Goal: Navigation & Orientation: Find specific page/section

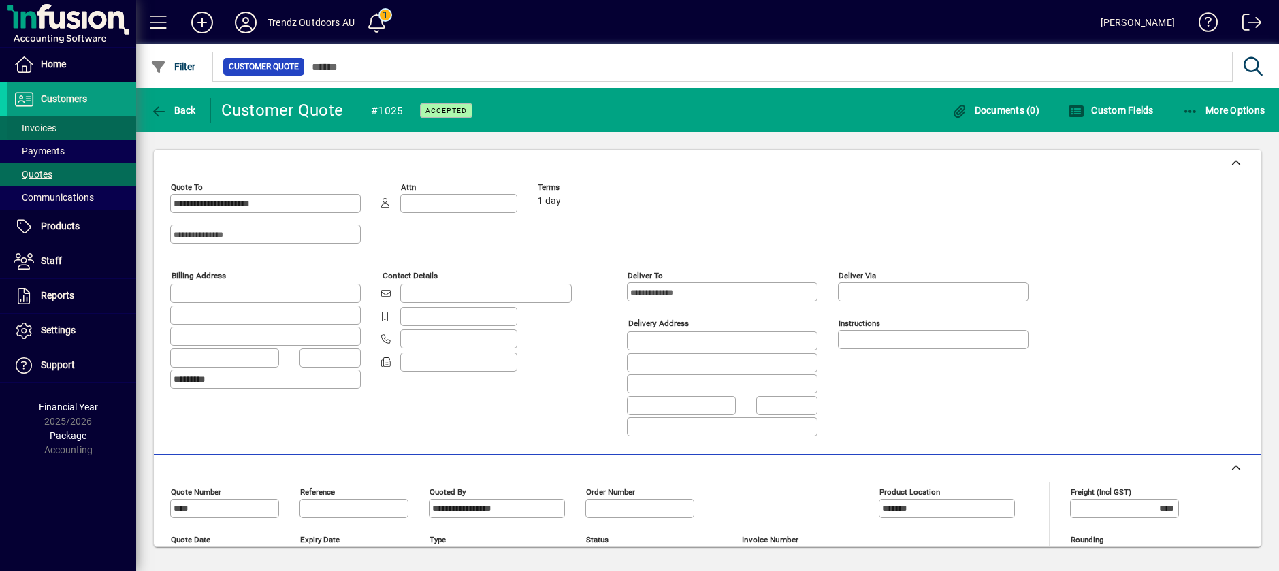
click at [47, 125] on span "Invoices" at bounding box center [35, 128] width 43 height 11
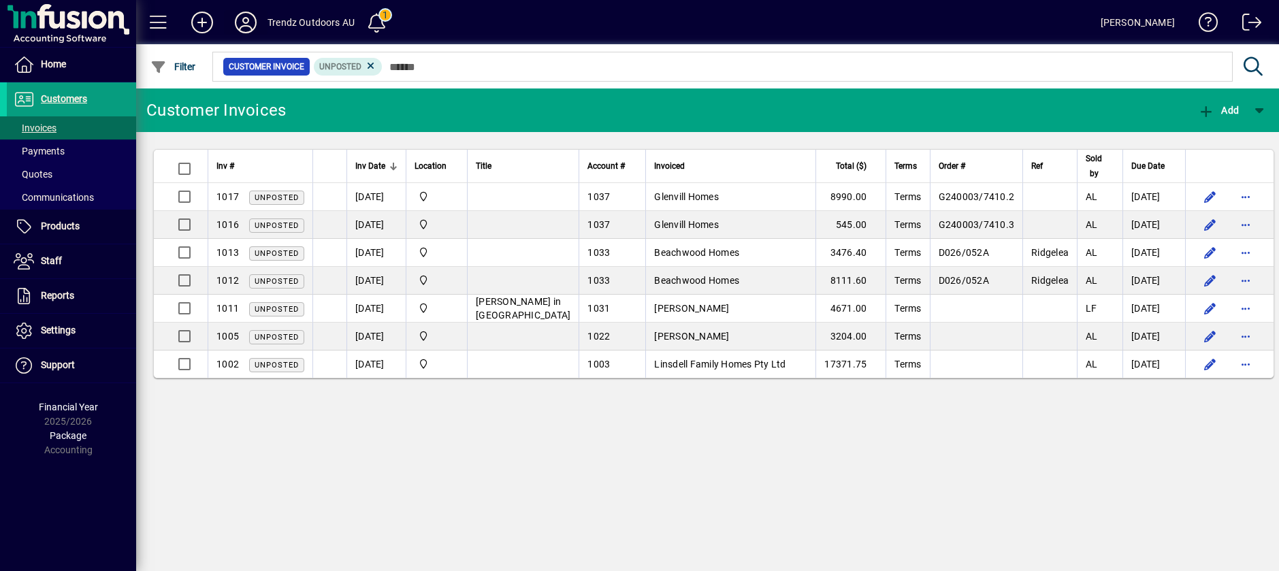
click at [248, 17] on icon at bounding box center [245, 23] width 27 height 22
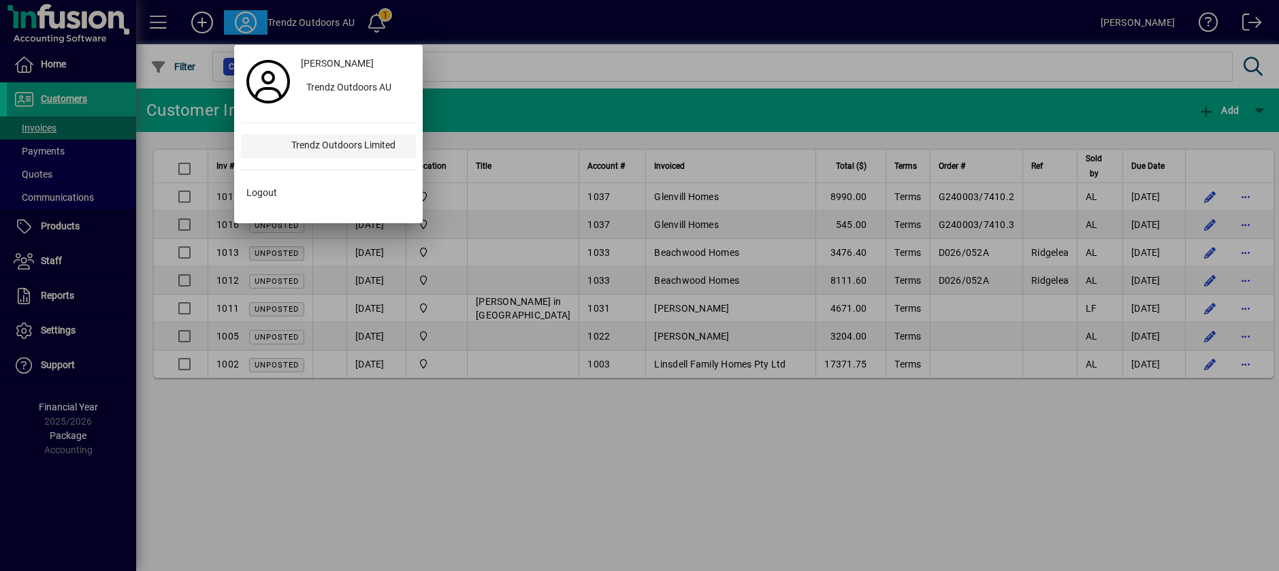
click at [315, 141] on div "Trendz Outdoors Limited" at bounding box center [347, 146] width 135 height 25
